Goal: Transaction & Acquisition: Download file/media

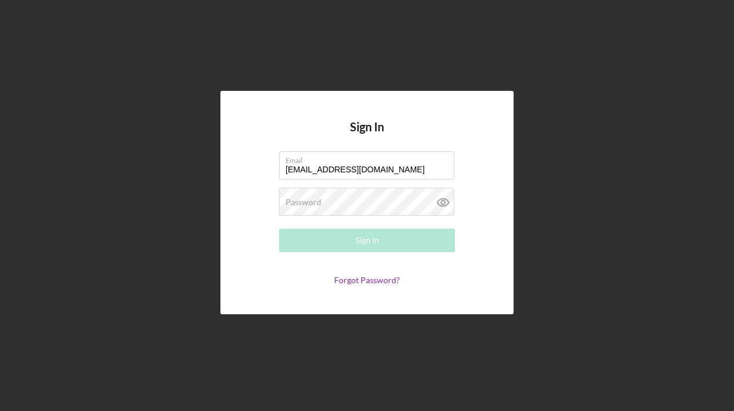
type input "[EMAIL_ADDRESS][DOMAIN_NAME]"
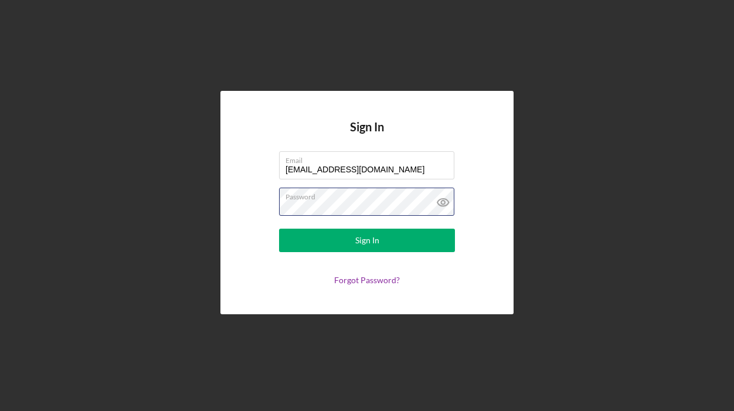
click at [367, 240] on button "Sign In" at bounding box center [367, 240] width 176 height 23
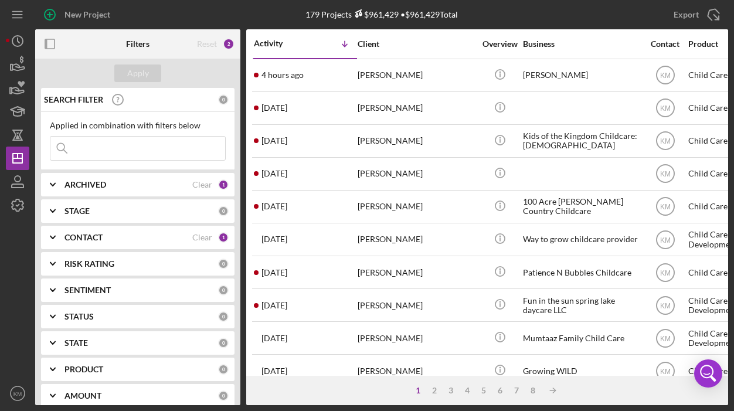
click at [98, 211] on div "STAGE" at bounding box center [141, 210] width 154 height 9
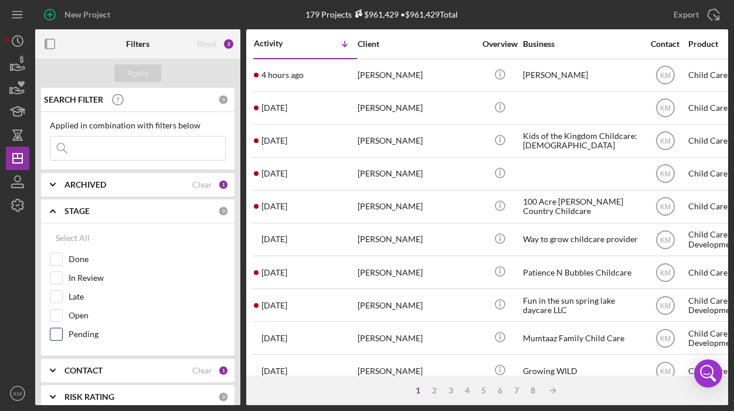
click at [59, 335] on input "Pending" at bounding box center [56, 334] width 12 height 12
checkbox input "true"
click at [135, 81] on div "Apply" at bounding box center [138, 73] width 22 height 18
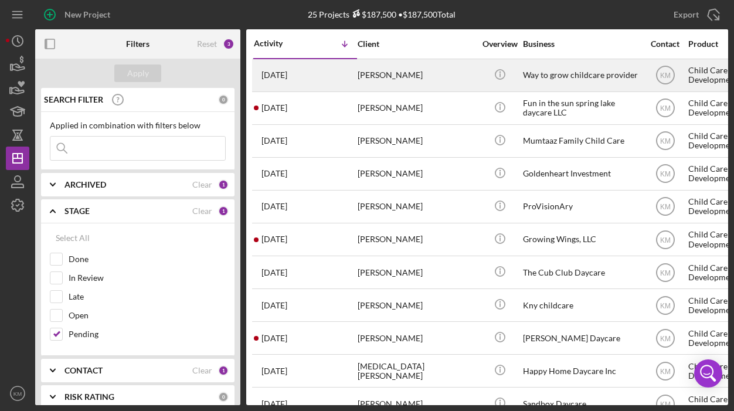
click at [386, 82] on div "[PERSON_NAME]" at bounding box center [415, 75] width 117 height 31
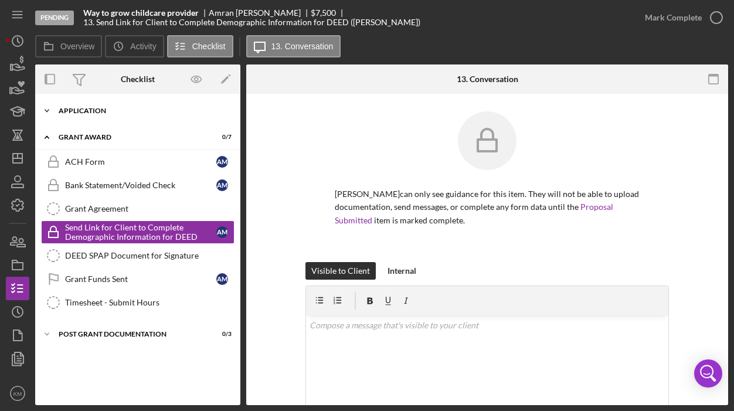
click at [77, 114] on div "Icon/Expander Application 5 / 17" at bounding box center [137, 110] width 205 height 23
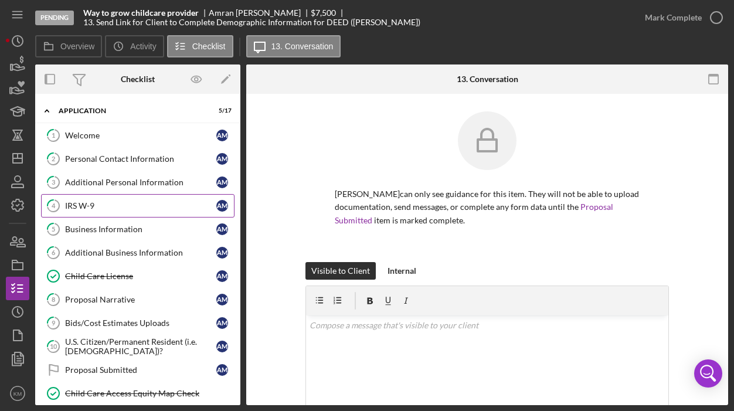
click at [88, 199] on link "4 IRS W-9 A M" at bounding box center [137, 205] width 193 height 23
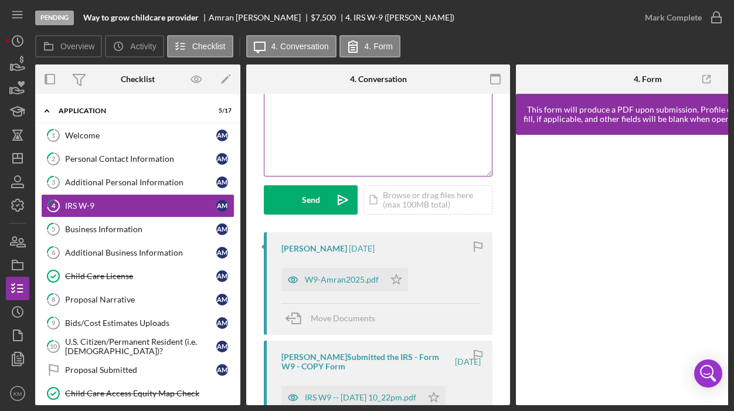
scroll to position [117, 0]
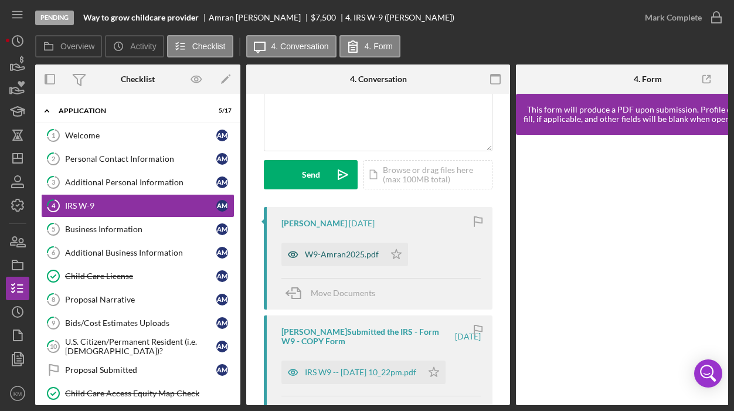
click at [350, 256] on div "W9-Amran2025.pdf" at bounding box center [342, 254] width 74 height 9
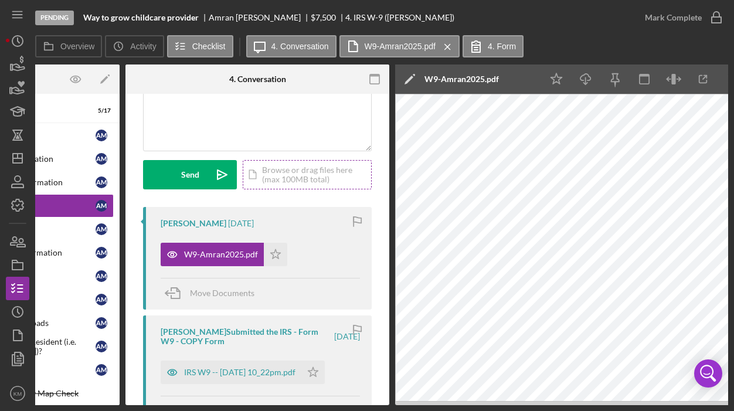
scroll to position [0, 127]
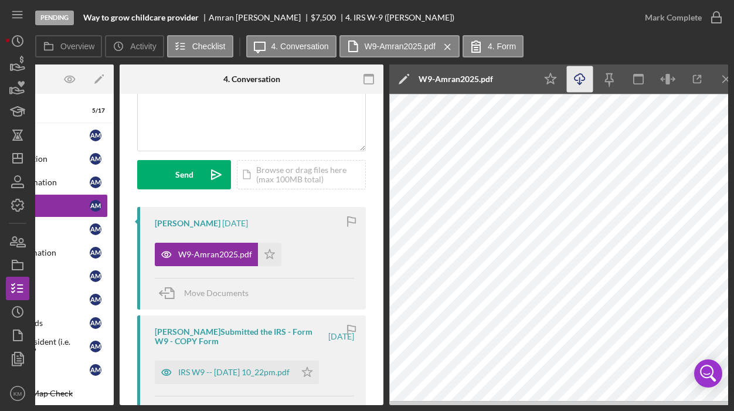
click at [571, 85] on icon "Icon/Download" at bounding box center [580, 79] width 26 height 26
click at [487, 23] on div "Pending Way to grow childcare provider [PERSON_NAME] $7,500 $7,500 4. IRS W-9 (…" at bounding box center [334, 17] width 598 height 35
